Goal: Information Seeking & Learning: Find specific fact

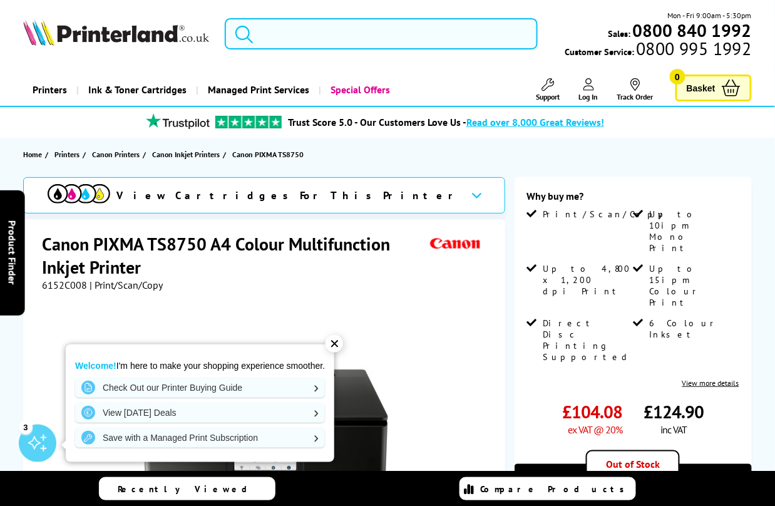
click at [356, 39] on input "search" at bounding box center [381, 33] width 313 height 31
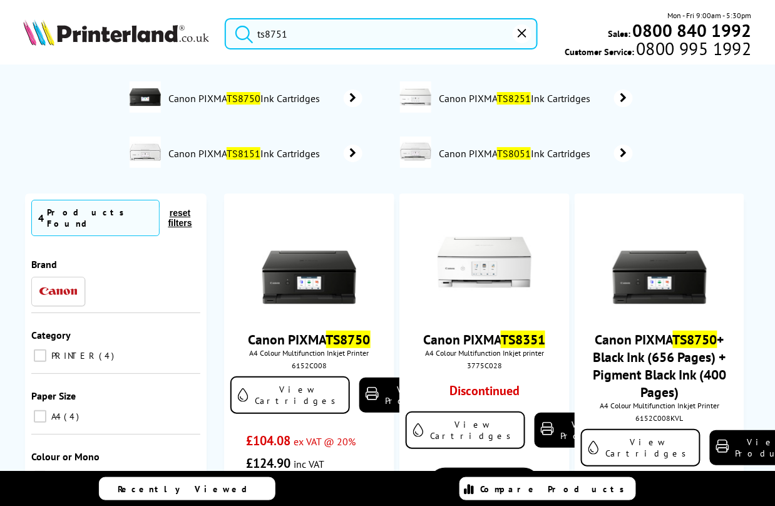
type input "ts8751"
click at [225, 18] on button "submit" at bounding box center [240, 32] width 31 height 28
